Goal: Transaction & Acquisition: Obtain resource

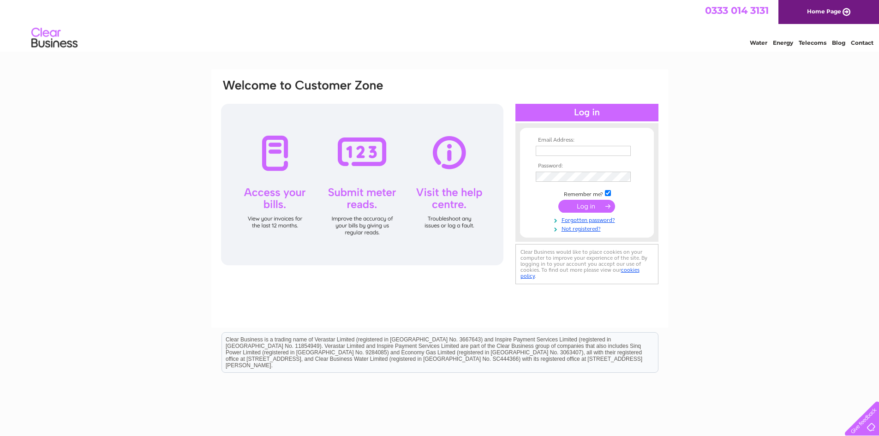
type input "john@jjmann.plus.com"
click at [586, 206] on input "submit" at bounding box center [586, 206] width 57 height 13
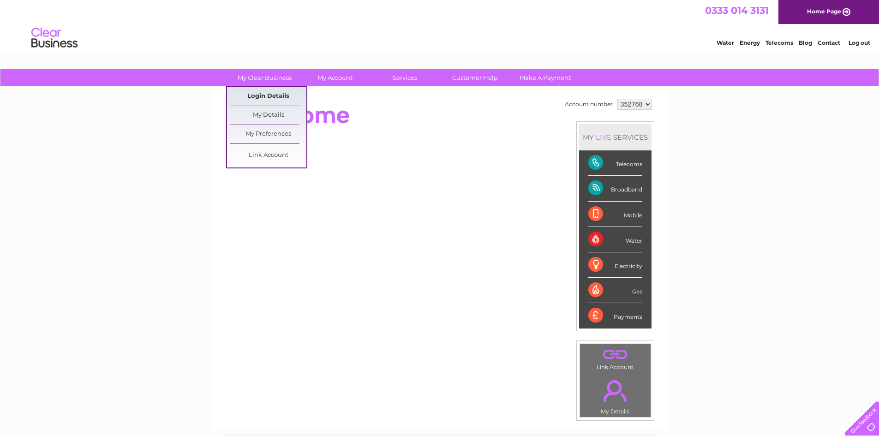
click at [253, 95] on link "Login Details" at bounding box center [268, 96] width 76 height 18
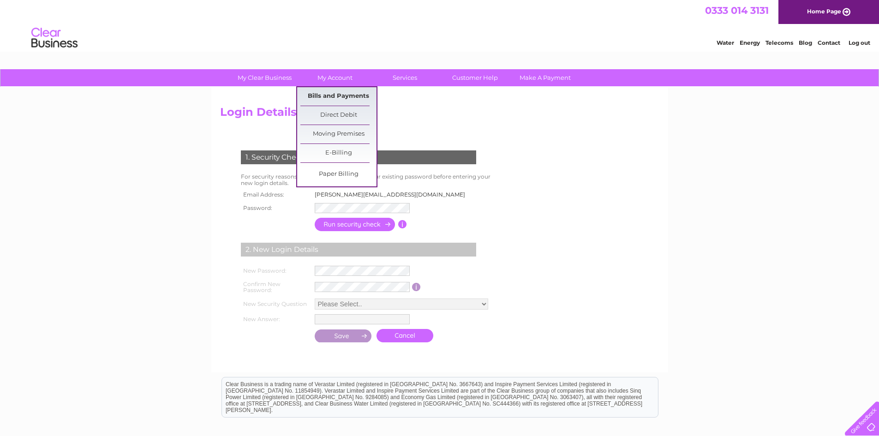
click at [333, 93] on link "Bills and Payments" at bounding box center [338, 96] width 76 height 18
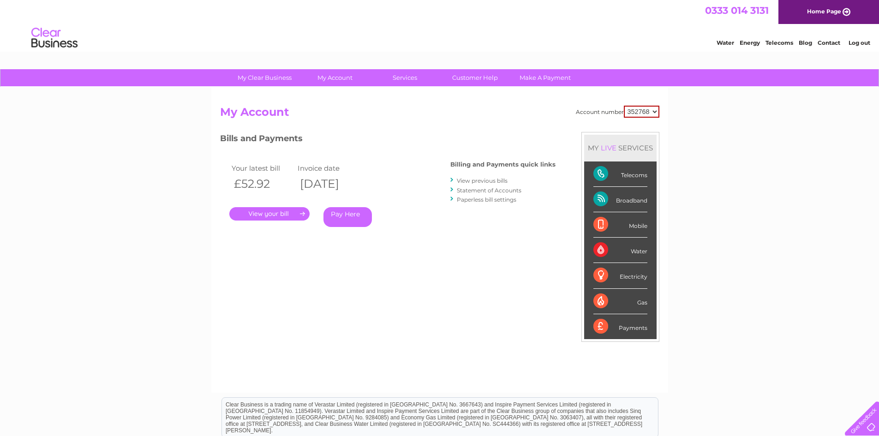
click at [268, 214] on link "." at bounding box center [269, 213] width 80 height 13
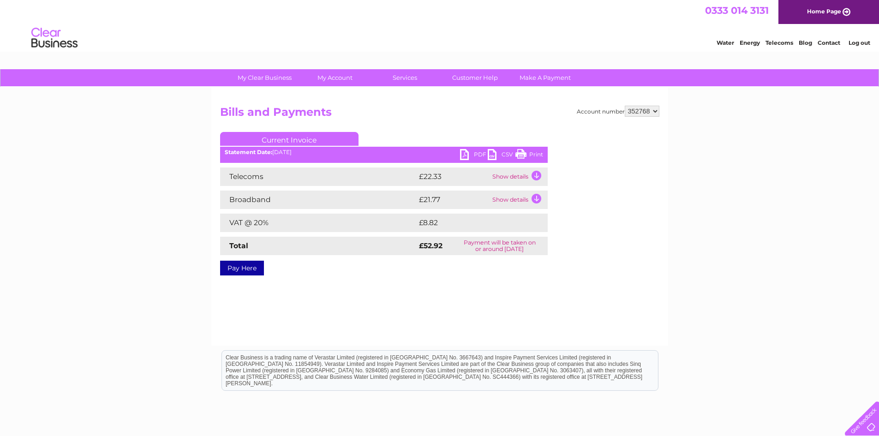
click at [462, 156] on link "PDF" at bounding box center [474, 155] width 28 height 13
click at [654, 109] on select "352768 528338 998338 998340" at bounding box center [642, 111] width 35 height 11
select select "528338"
click at [625, 106] on select "352768 528338 998338 998340" at bounding box center [642, 111] width 35 height 11
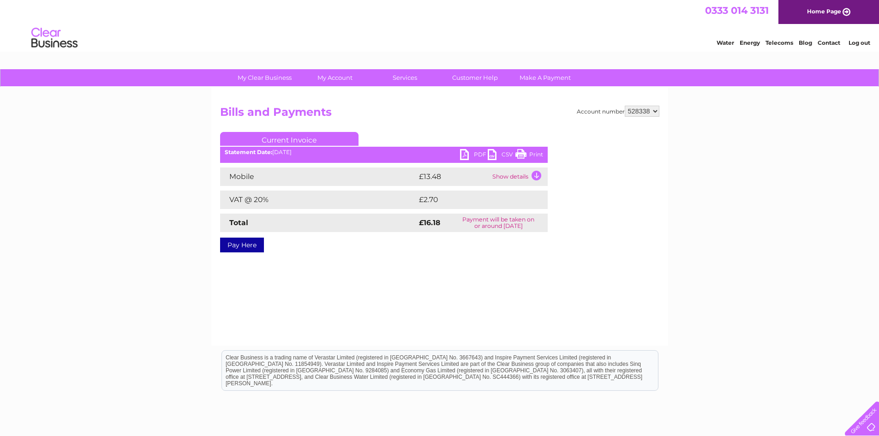
click at [464, 154] on link "PDF" at bounding box center [474, 155] width 28 height 13
click at [654, 109] on select "352768 528338 998338 998340" at bounding box center [642, 111] width 35 height 11
select select "998338"
click at [625, 106] on select "352768 528338 998338 998340" at bounding box center [642, 111] width 35 height 11
click at [654, 112] on select "352768 528338 998338 998340" at bounding box center [642, 111] width 35 height 11
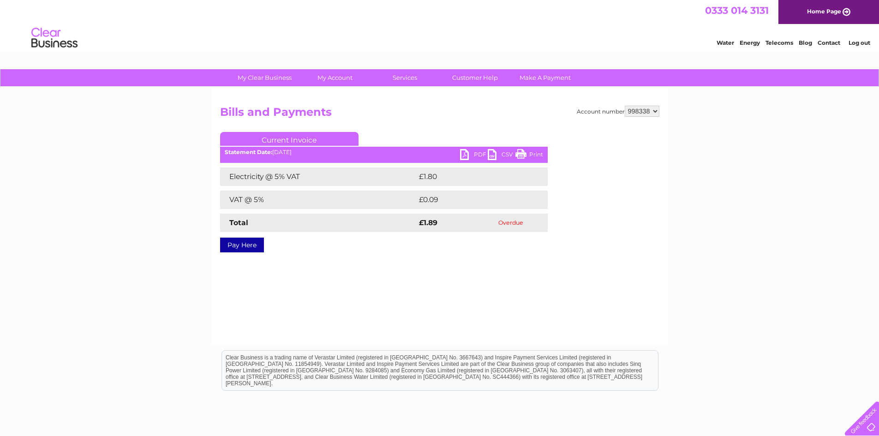
select select "998340"
click at [625, 106] on select "352768 528338 998338 998340" at bounding box center [642, 111] width 35 height 11
